Goal: Navigation & Orientation: Find specific page/section

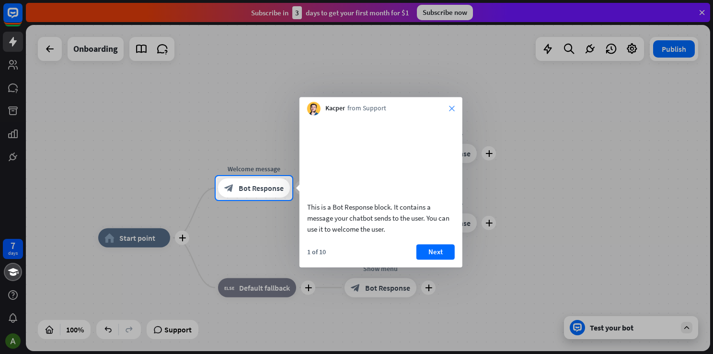
click at [451, 108] on icon "close" at bounding box center [452, 108] width 6 height 6
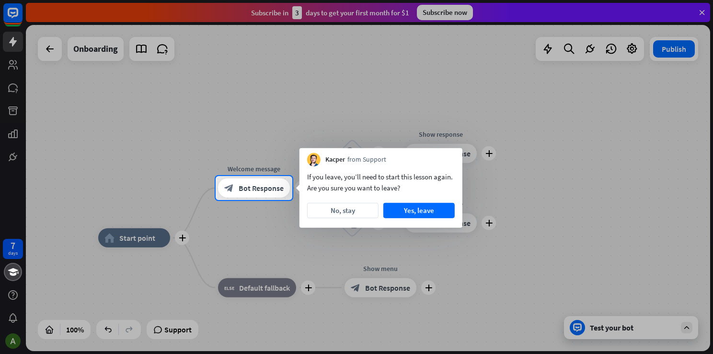
click at [702, 10] on div at bounding box center [356, 88] width 713 height 176
click at [414, 212] on button "Yes, leave" at bounding box center [419, 210] width 71 height 15
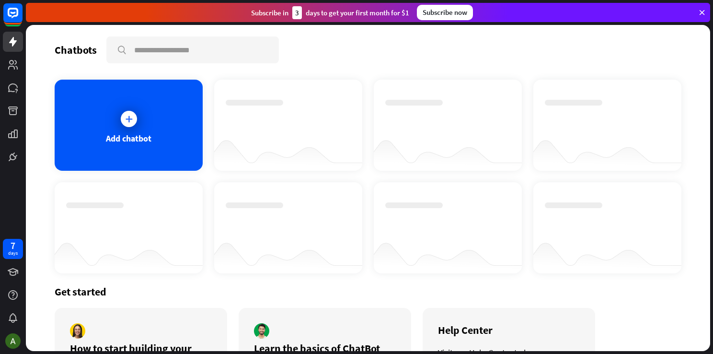
click at [704, 12] on icon at bounding box center [702, 12] width 9 height 9
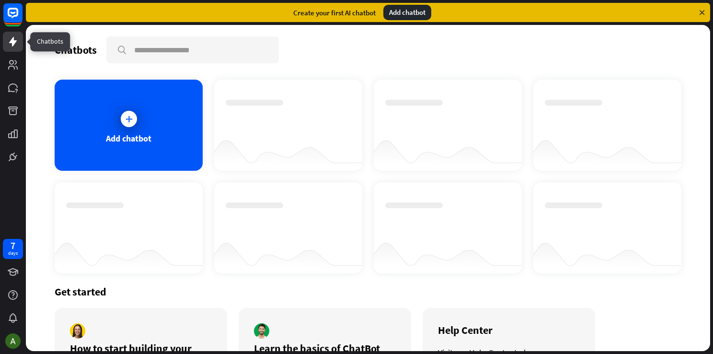
click at [13, 41] on icon at bounding box center [13, 42] width 8 height 10
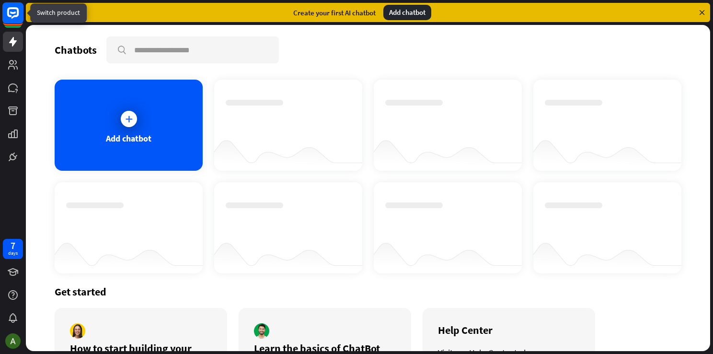
click at [13, 5] on rect at bounding box center [12, 12] width 21 height 21
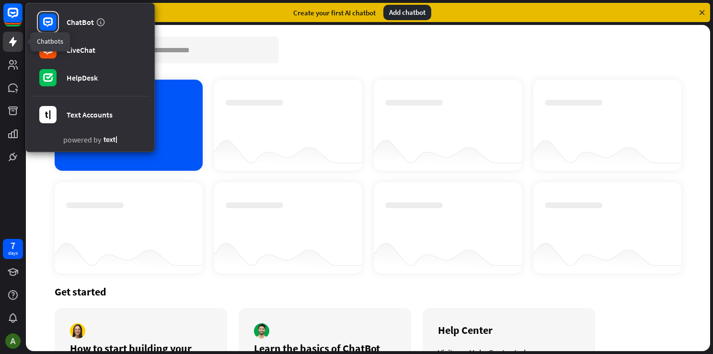
click at [16, 39] on icon at bounding box center [13, 42] width 12 height 12
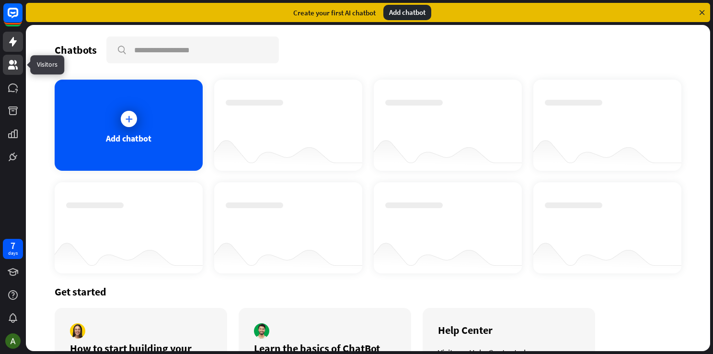
click at [10, 58] on link at bounding box center [13, 65] width 20 height 20
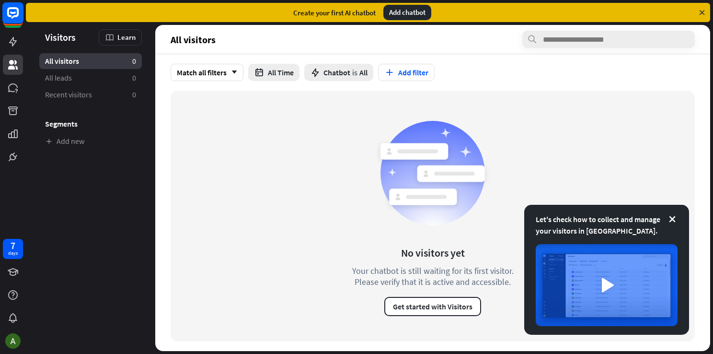
click at [15, 18] on rect at bounding box center [12, 12] width 21 height 21
